Goal: Task Accomplishment & Management: Use online tool/utility

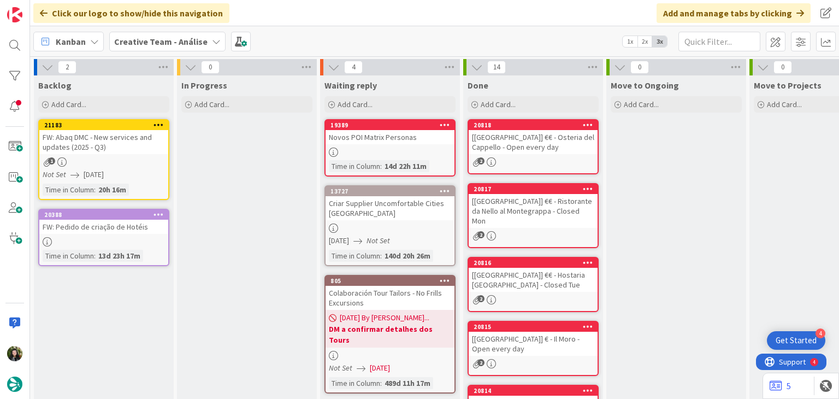
click at [133, 40] on b "Creative Team - Análise" at bounding box center [160, 41] width 93 height 11
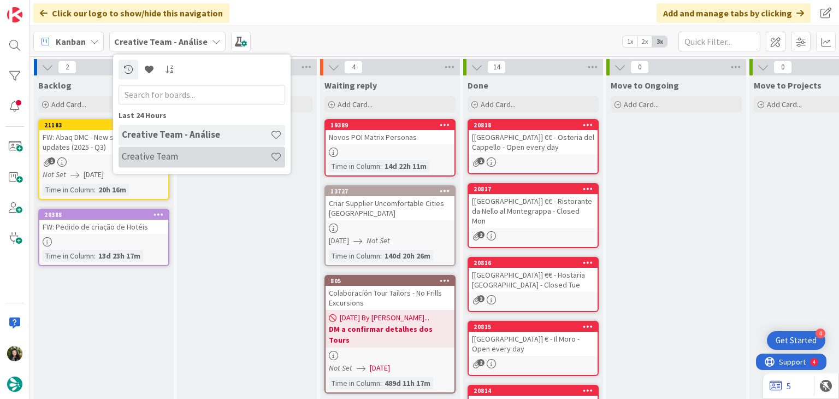
click at [166, 157] on h4 "Creative Team" at bounding box center [196, 156] width 149 height 11
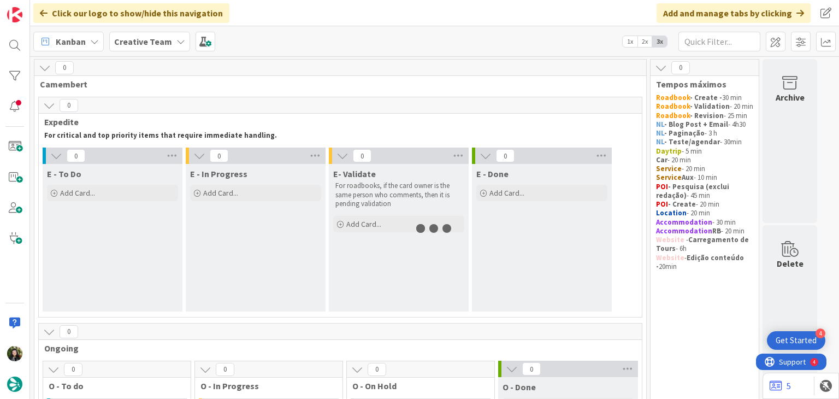
click at [168, 45] on div "Creative Team" at bounding box center [149, 42] width 81 height 20
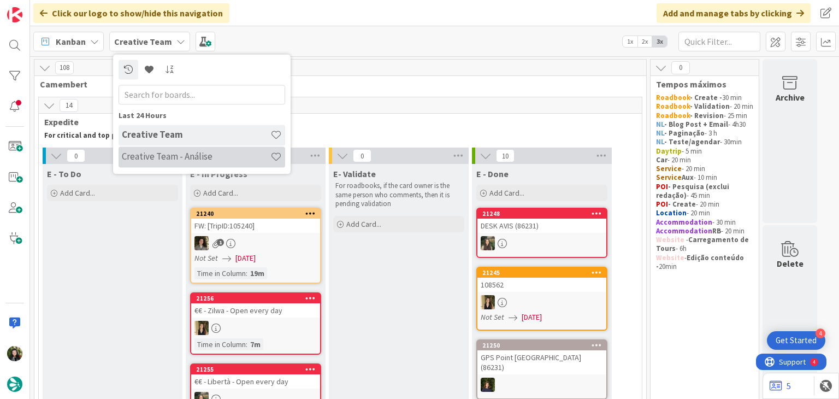
click at [177, 151] on h4 "Creative Team - Análise" at bounding box center [196, 156] width 149 height 11
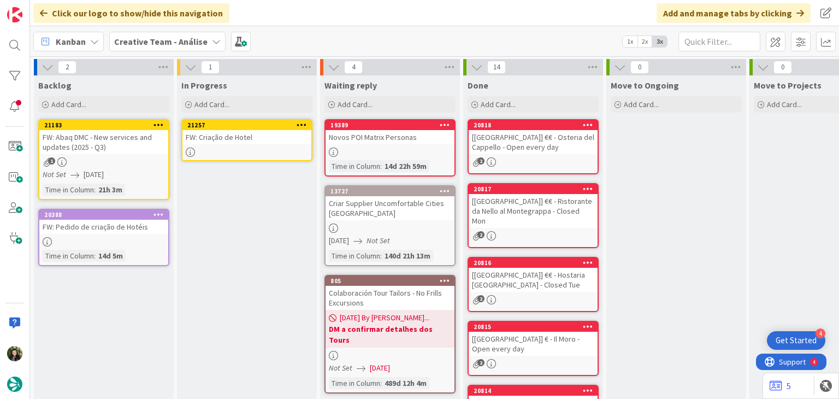
click at [251, 149] on div at bounding box center [246, 151] width 129 height 9
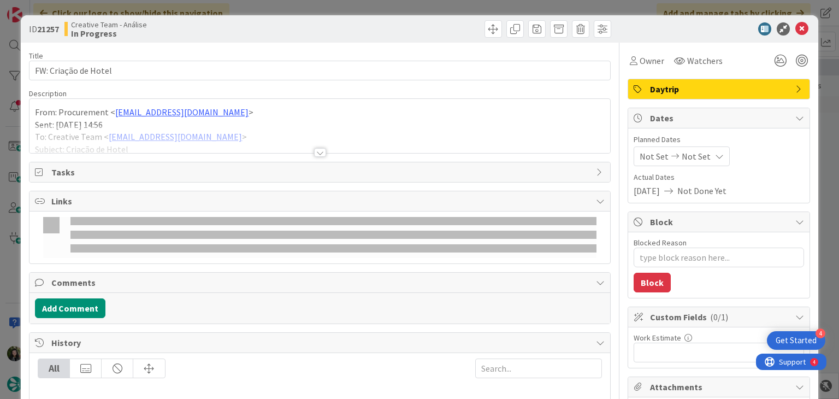
click at [678, 149] on div "Not Set Not Set" at bounding box center [682, 156] width 96 height 20
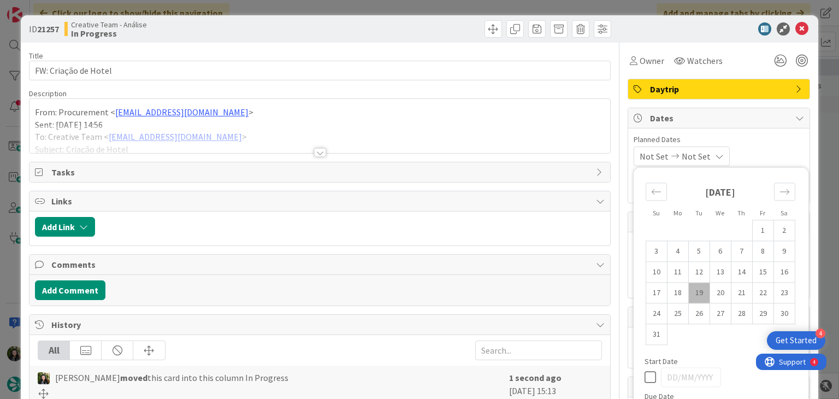
scroll to position [73, 0]
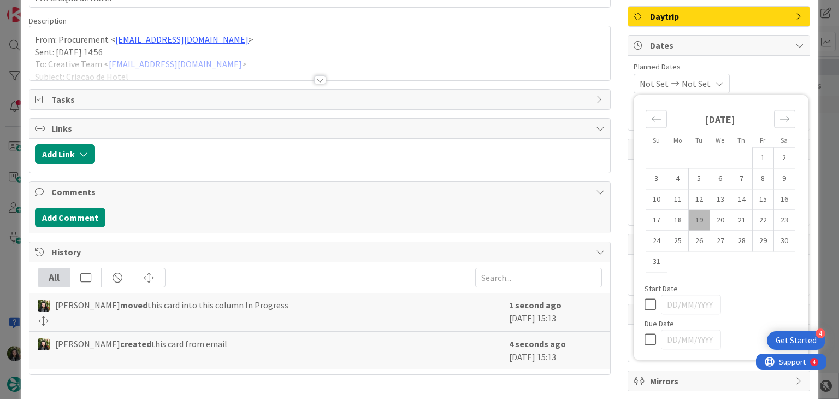
type textarea "x"
click at [645, 333] on icon at bounding box center [653, 339] width 16 height 13
type input "[DATE]"
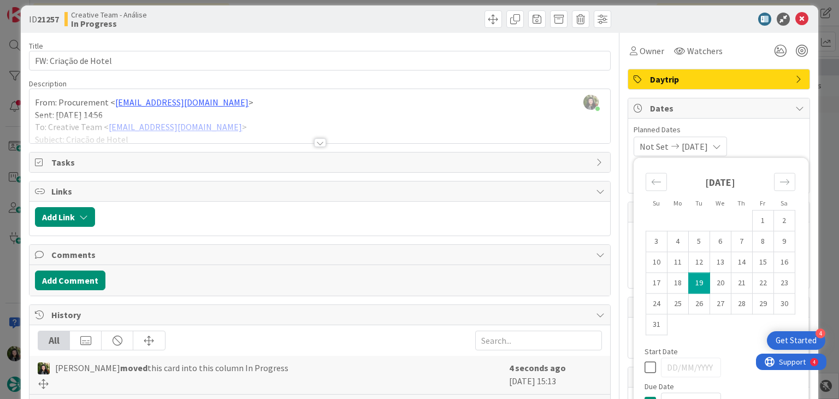
scroll to position [0, 0]
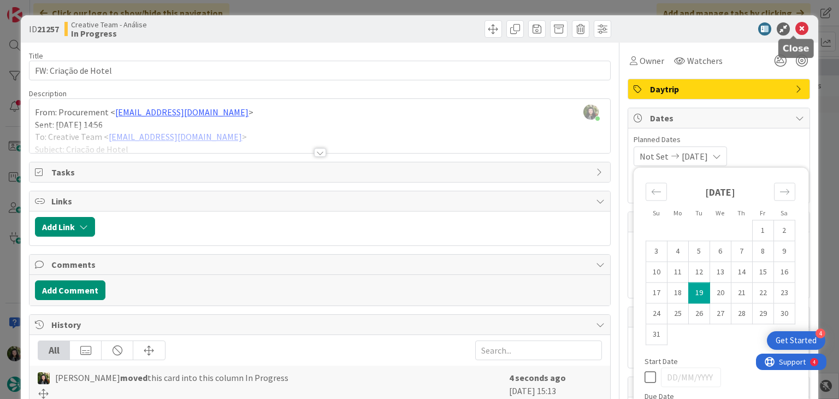
click at [795, 27] on icon at bounding box center [801, 28] width 13 height 13
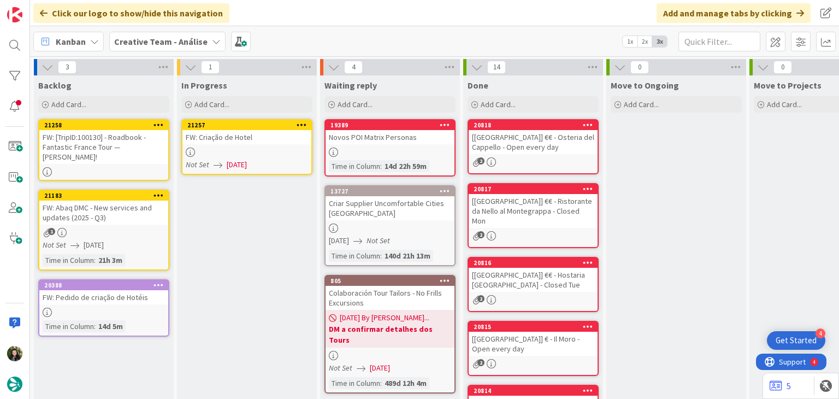
click at [300, 122] on icon at bounding box center [302, 125] width 10 height 8
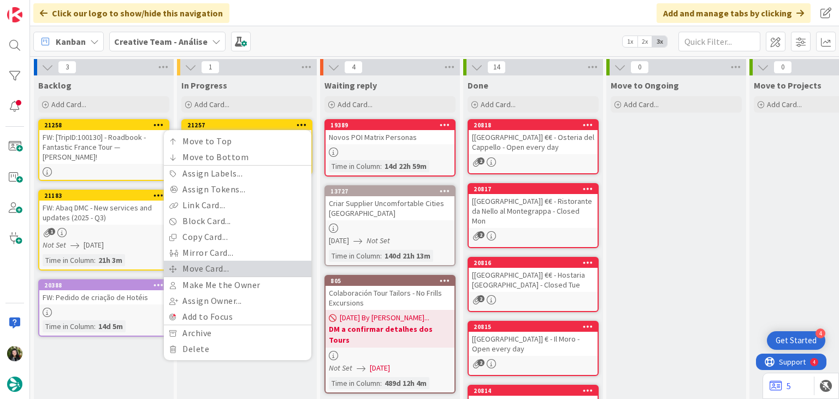
click at [214, 264] on link "Move Card..." at bounding box center [237, 269] width 147 height 16
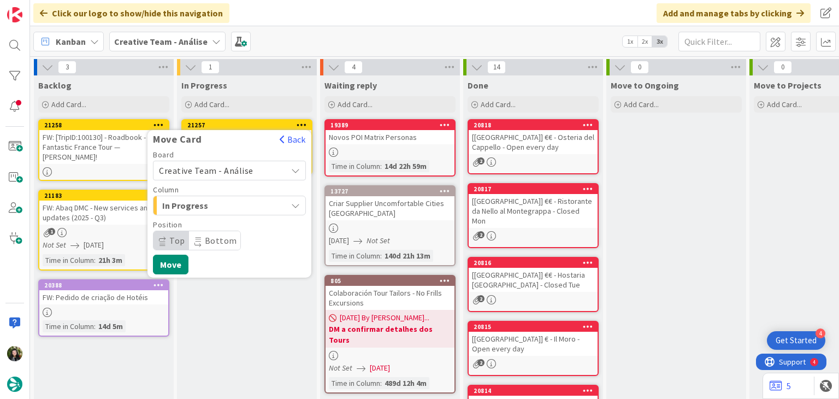
click at [218, 173] on span "Creative Team - Análise" at bounding box center [206, 170] width 94 height 11
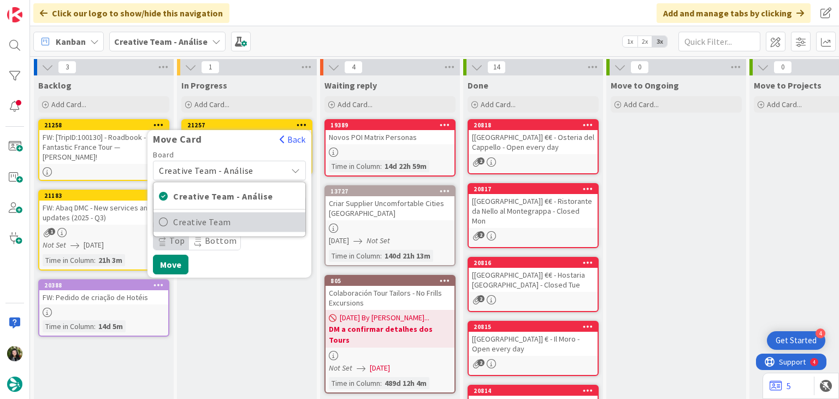
click at [217, 220] on span "Creative Team" at bounding box center [236, 222] width 127 height 16
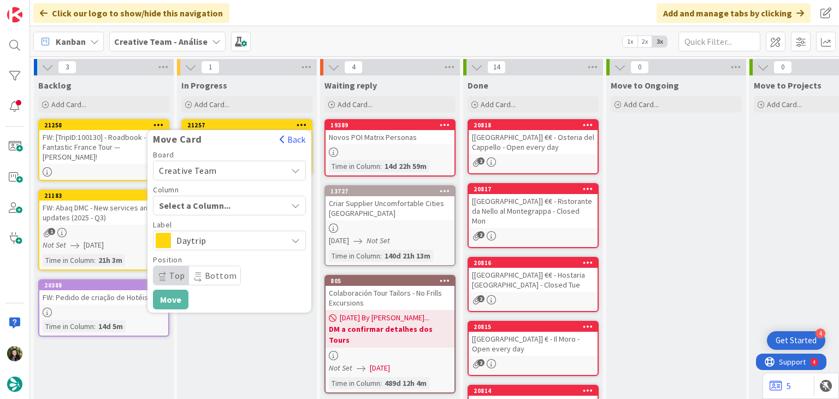
click at [227, 206] on span "Select a Column..." at bounding box center [200, 205] width 82 height 14
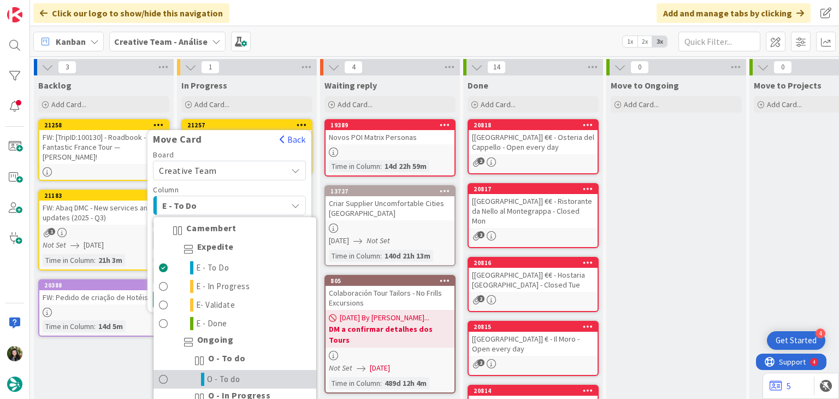
click at [214, 373] on span "O - To do" at bounding box center [223, 379] width 33 height 13
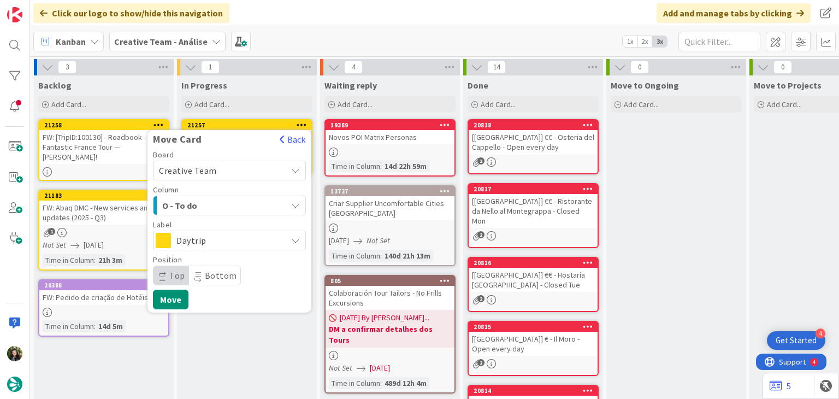
click at [219, 237] on span "Daytrip" at bounding box center [228, 240] width 105 height 15
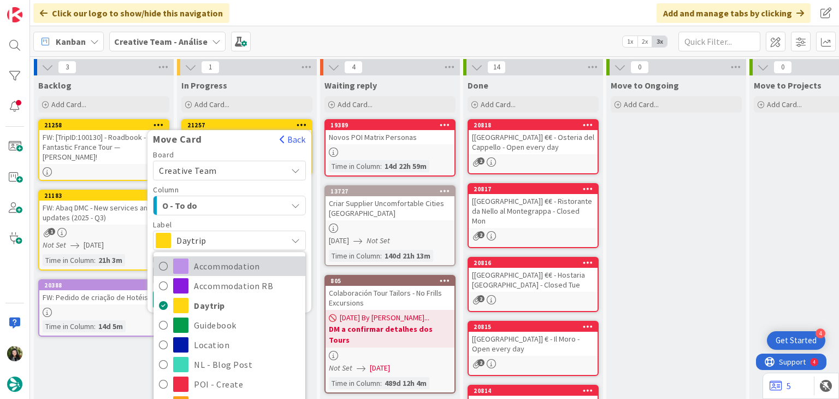
click at [211, 259] on span "Accommodation" at bounding box center [247, 266] width 106 height 16
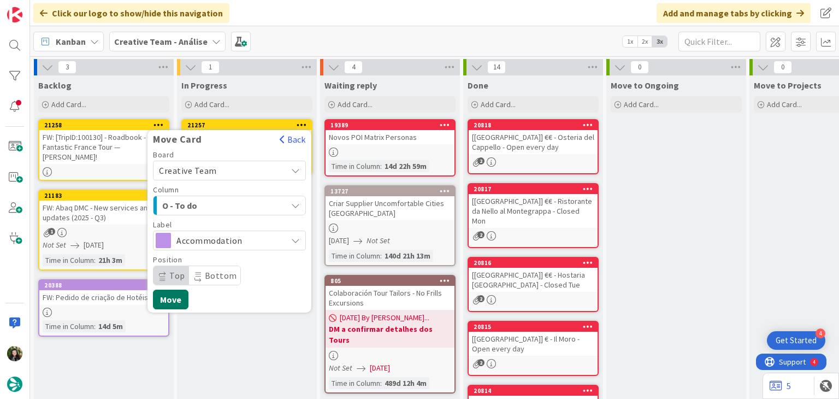
click at [174, 296] on button "Move" at bounding box center [171, 300] width 36 height 20
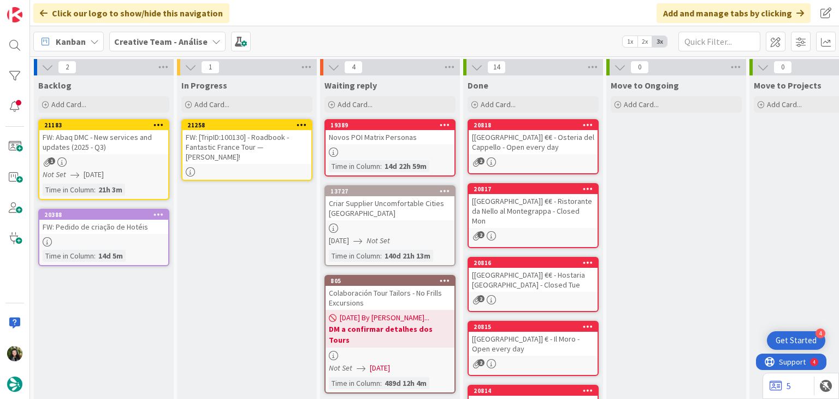
click at [249, 146] on div "FW: [TripID:100130] - Roadbook - Fantastic France Tour — [PERSON_NAME]!" at bounding box center [246, 147] width 129 height 34
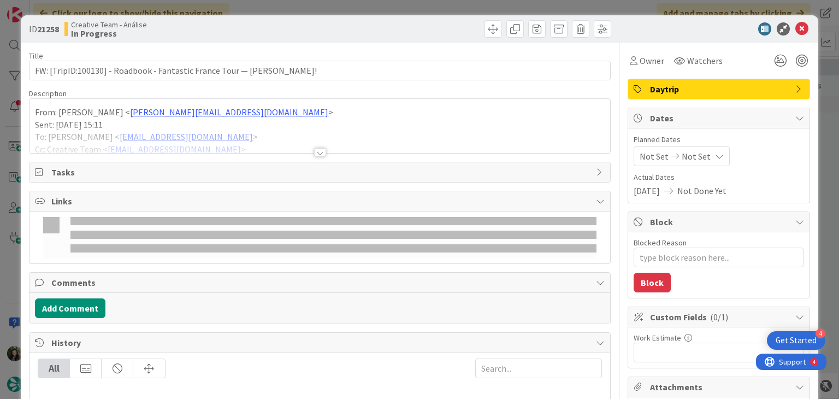
click at [692, 161] on span "Not Set" at bounding box center [696, 156] width 29 height 13
type textarea "x"
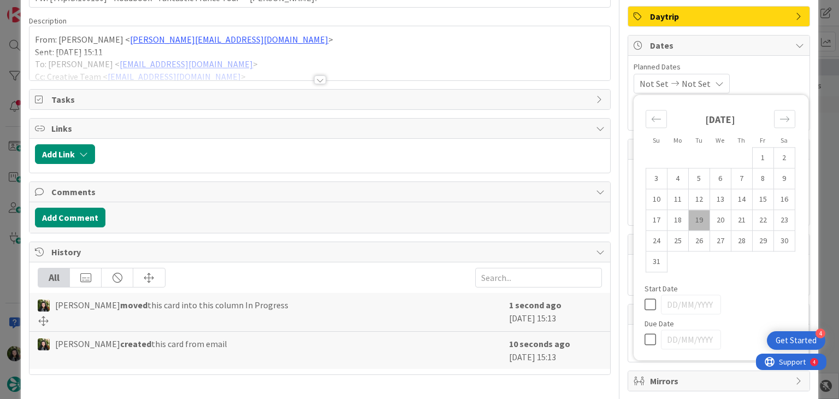
click at [645, 335] on icon at bounding box center [653, 339] width 16 height 13
type input "[DATE]"
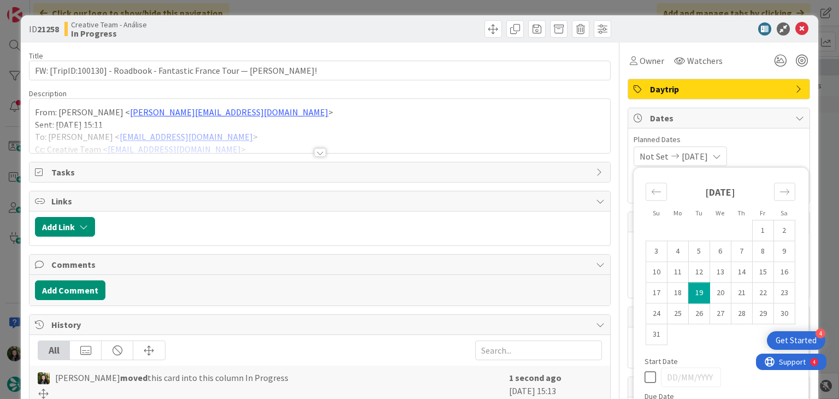
type textarea "x"
click at [797, 31] on icon at bounding box center [801, 28] width 13 height 13
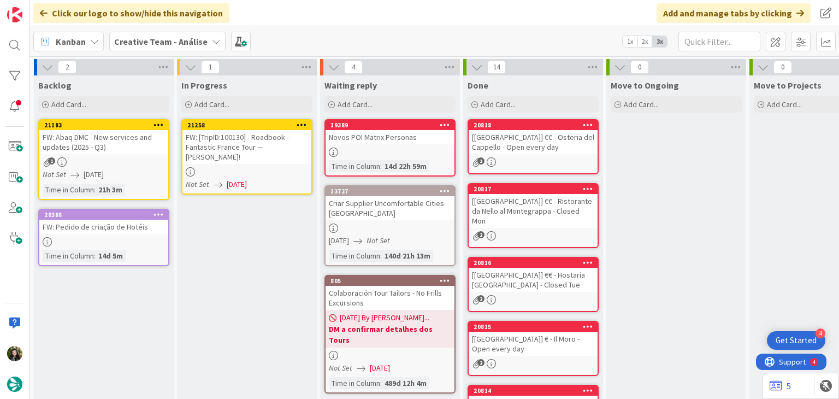
click at [306, 126] on div at bounding box center [302, 125] width 20 height 8
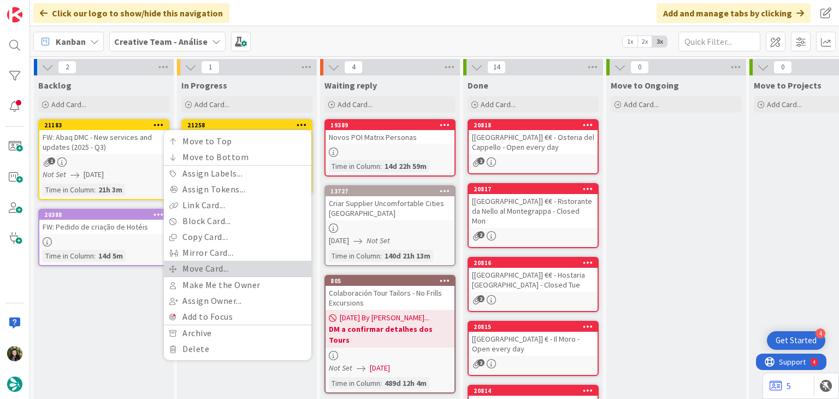
click at [252, 261] on link "Move Card..." at bounding box center [237, 269] width 147 height 16
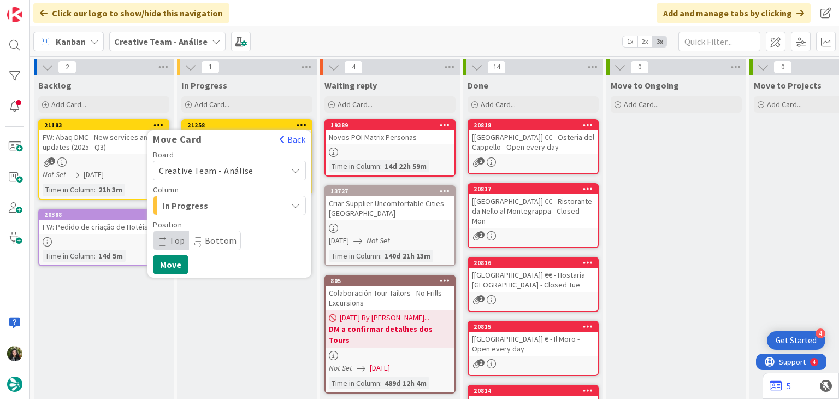
click at [212, 166] on span "Creative Team - Análise" at bounding box center [206, 170] width 94 height 11
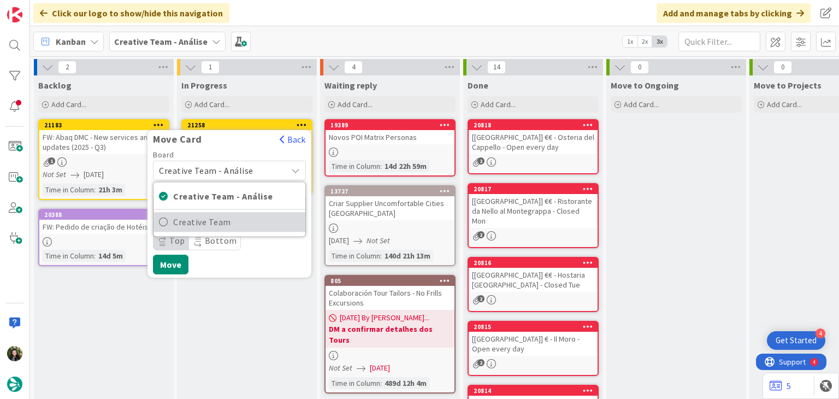
click at [210, 222] on span "Creative Team" at bounding box center [236, 222] width 127 height 16
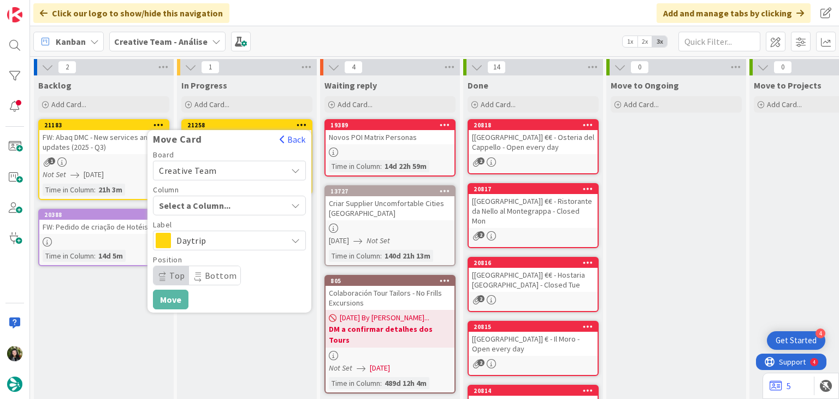
click at [212, 243] on span "Daytrip" at bounding box center [228, 240] width 105 height 15
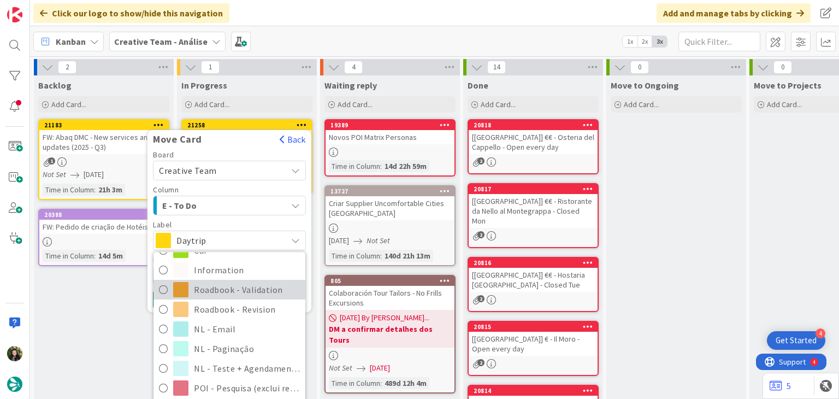
scroll to position [233, 0]
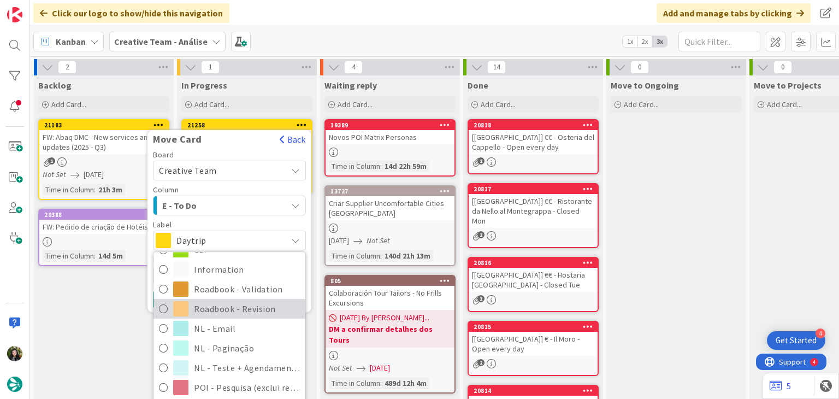
click at [238, 307] on span "Roadbook - Revision" at bounding box center [247, 308] width 106 height 16
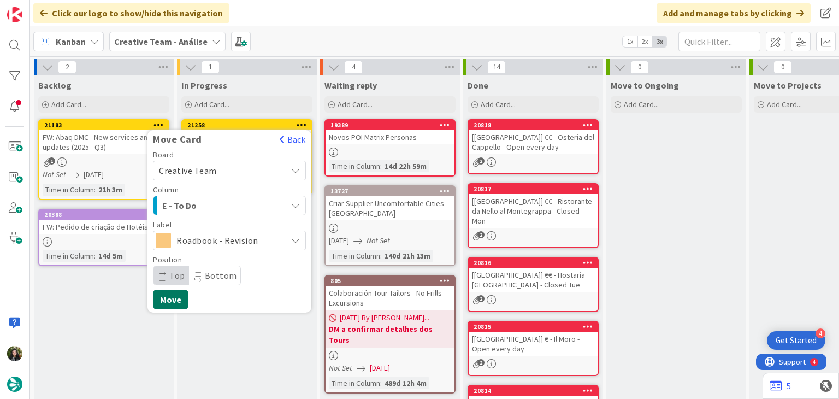
click at [175, 296] on button "Move" at bounding box center [171, 300] width 36 height 20
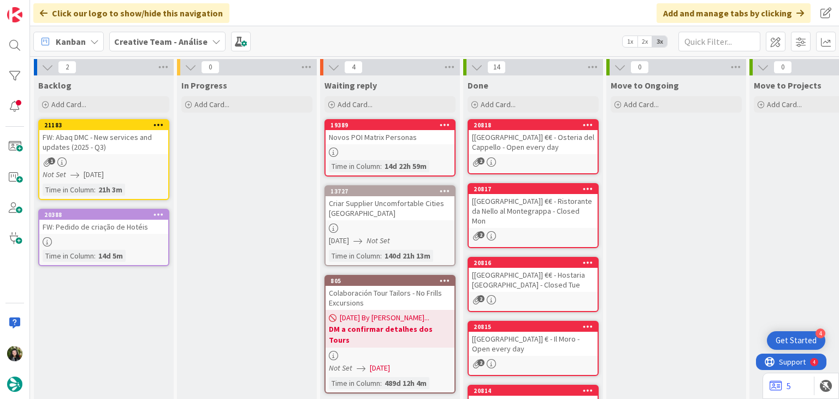
click at [139, 43] on b "Creative Team - Análise" at bounding box center [160, 41] width 93 height 11
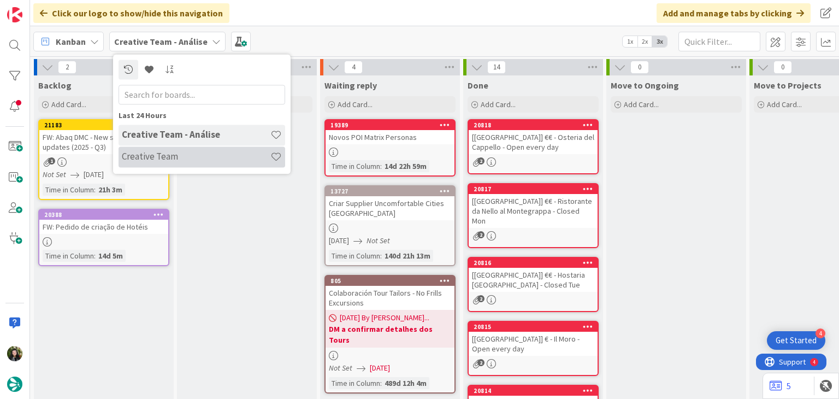
click at [162, 161] on h4 "Creative Team" at bounding box center [196, 156] width 149 height 11
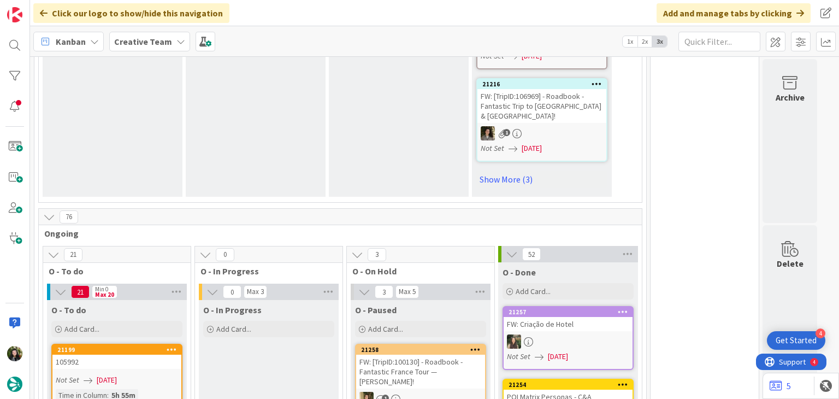
scroll to position [437, 0]
